Goal: Information Seeking & Learning: Learn about a topic

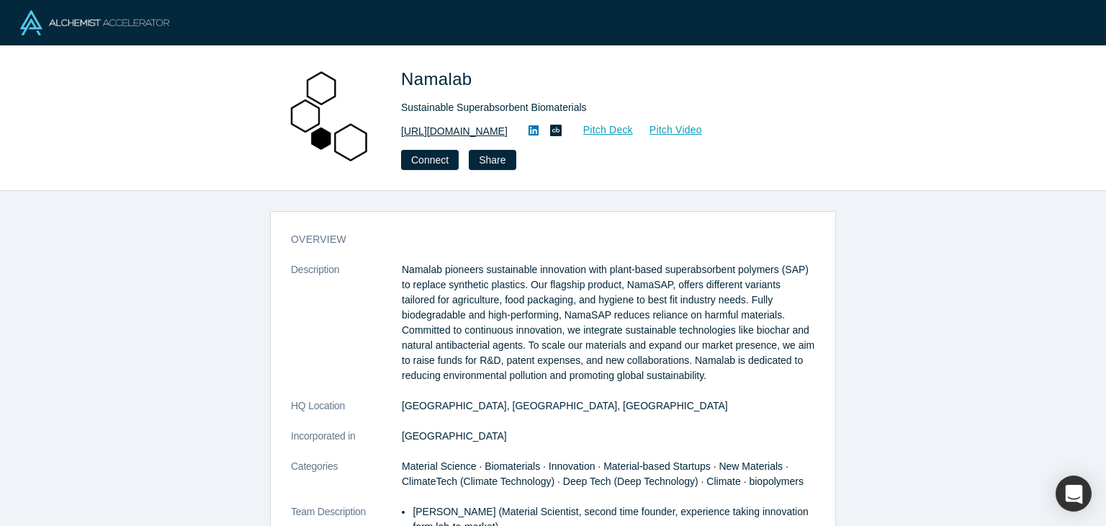
drag, startPoint x: 518, startPoint y: 133, endPoint x: 433, endPoint y: 125, distance: 85.3
click at [433, 125] on div "https://namalab.com.mx/ Pitch Deck Pitch Video" at bounding box center [602, 130] width 403 height 17
copy link "namalab.com.mx/"
click at [482, 133] on link "https://namalab.com.mx/" at bounding box center [454, 131] width 107 height 15
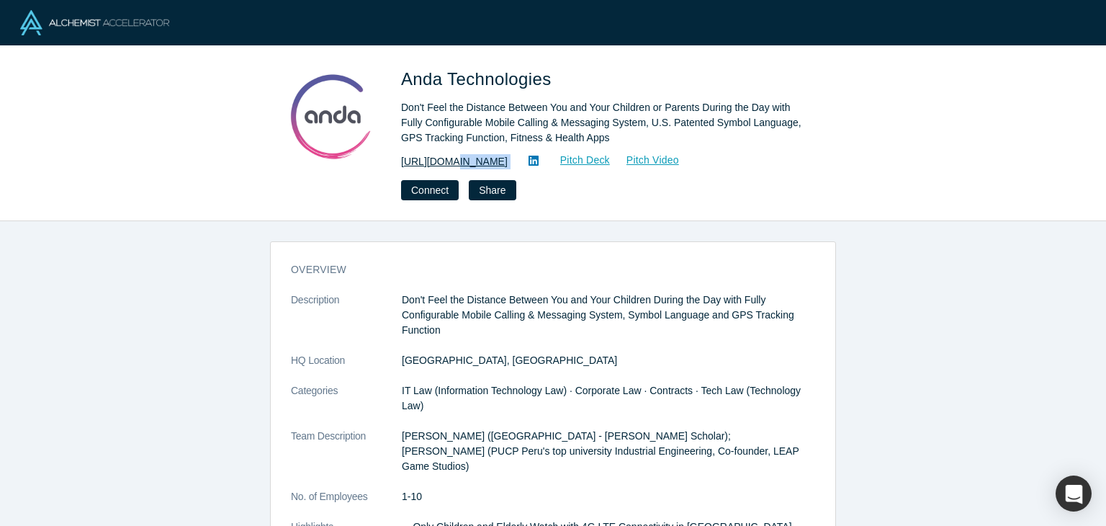
drag, startPoint x: 503, startPoint y: 162, endPoint x: 473, endPoint y: 158, distance: 30.5
click at [452, 162] on div "http://www.anda.pe/ Pitch Deck Pitch Video" at bounding box center [602, 161] width 403 height 17
copy div "anda.pe/ Pitch Deck Pitch Video Connect Share"
